Goal: Register for event/course

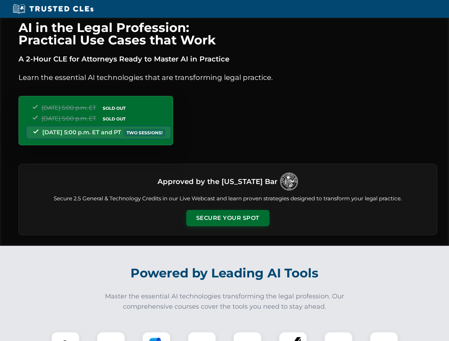
click at [227, 218] on button "Secure Your Spot" at bounding box center [227, 218] width 83 height 16
click at [65, 336] on img at bounding box center [65, 346] width 21 height 21
